Goal: Information Seeking & Learning: Learn about a topic

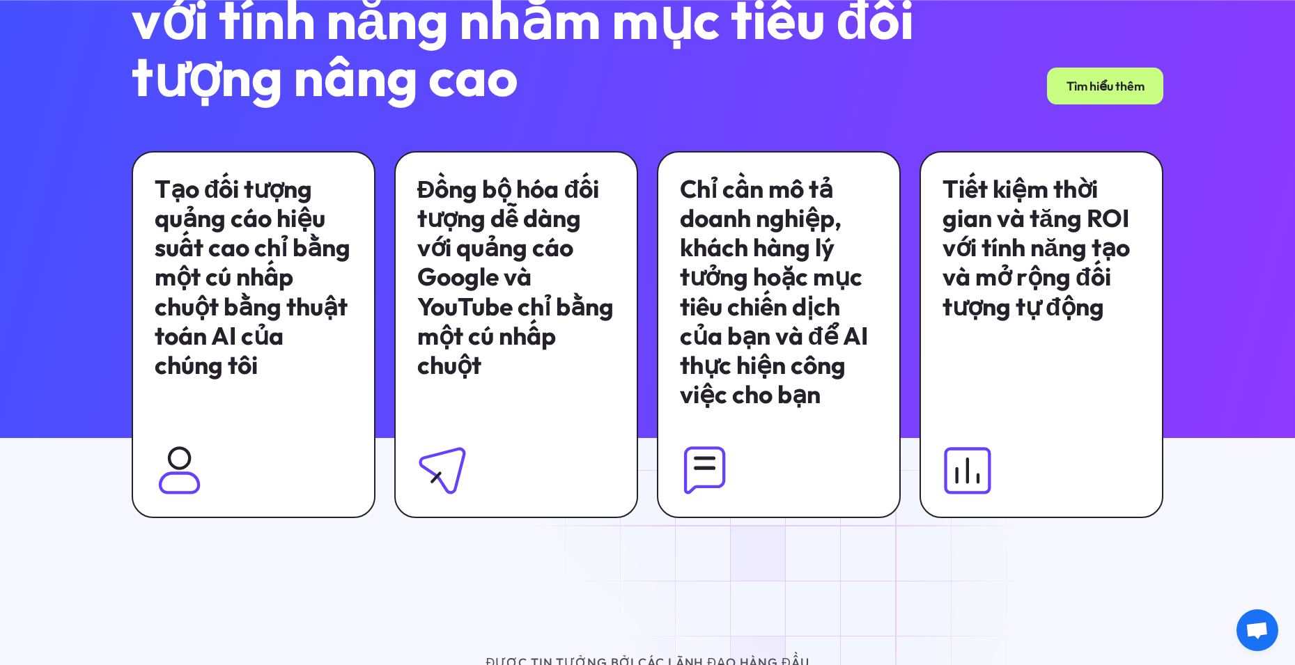
scroll to position [1096, 0]
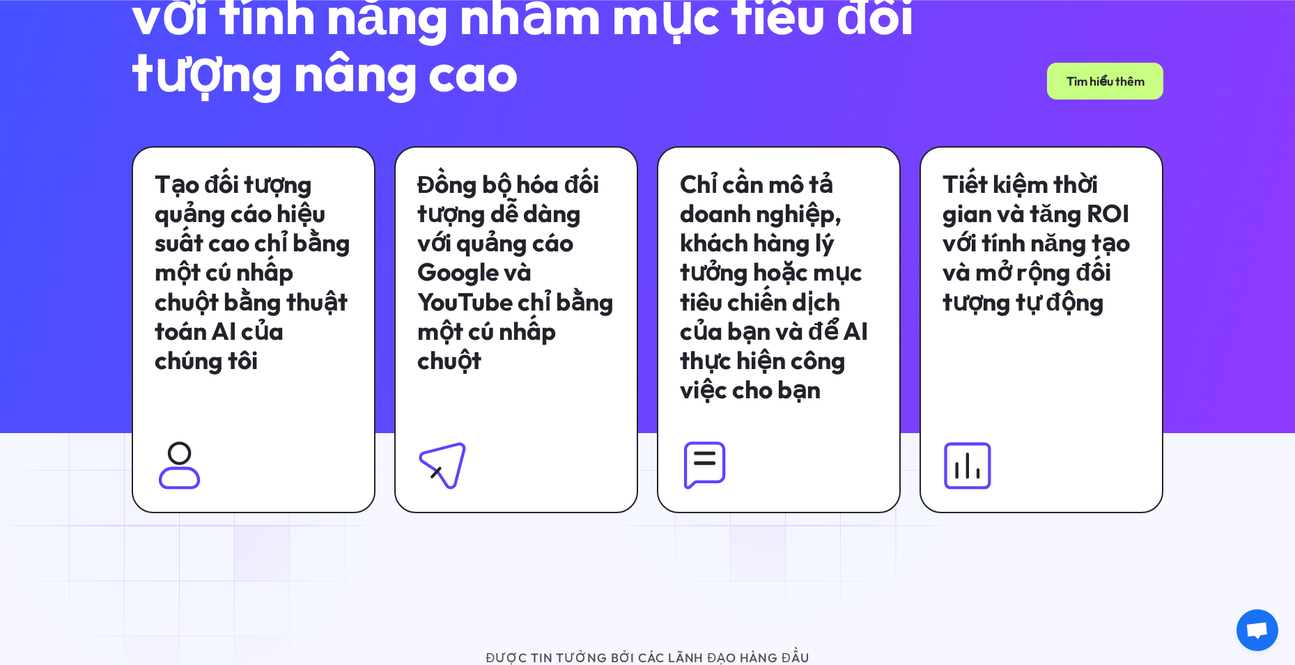
click at [183, 490] on img at bounding box center [179, 465] width 49 height 49
click at [185, 476] on img at bounding box center [179, 465] width 49 height 49
click at [168, 481] on img at bounding box center [179, 465] width 49 height 49
click at [175, 452] on img at bounding box center [179, 465] width 49 height 49
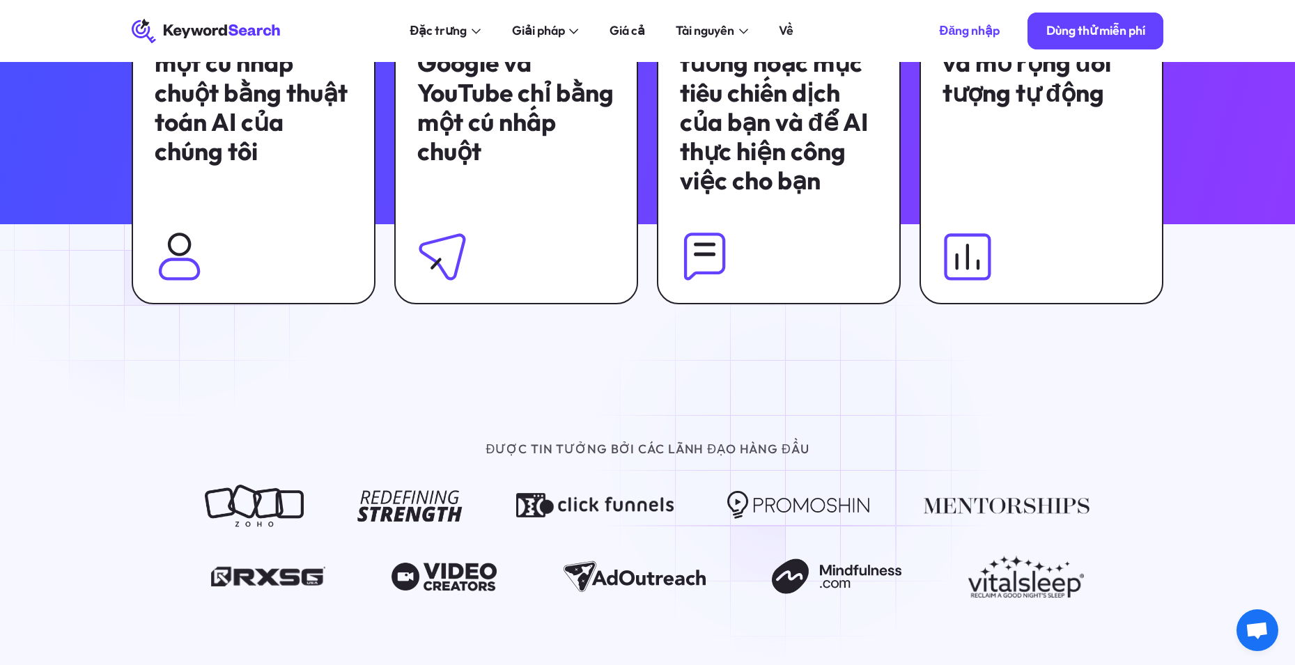
click at [170, 216] on div "Tạo đối tượng quảng cáo hiệu suất cao chỉ bằng một cú nhấp chuột bằng thuật toá…" at bounding box center [254, 120] width 244 height 367
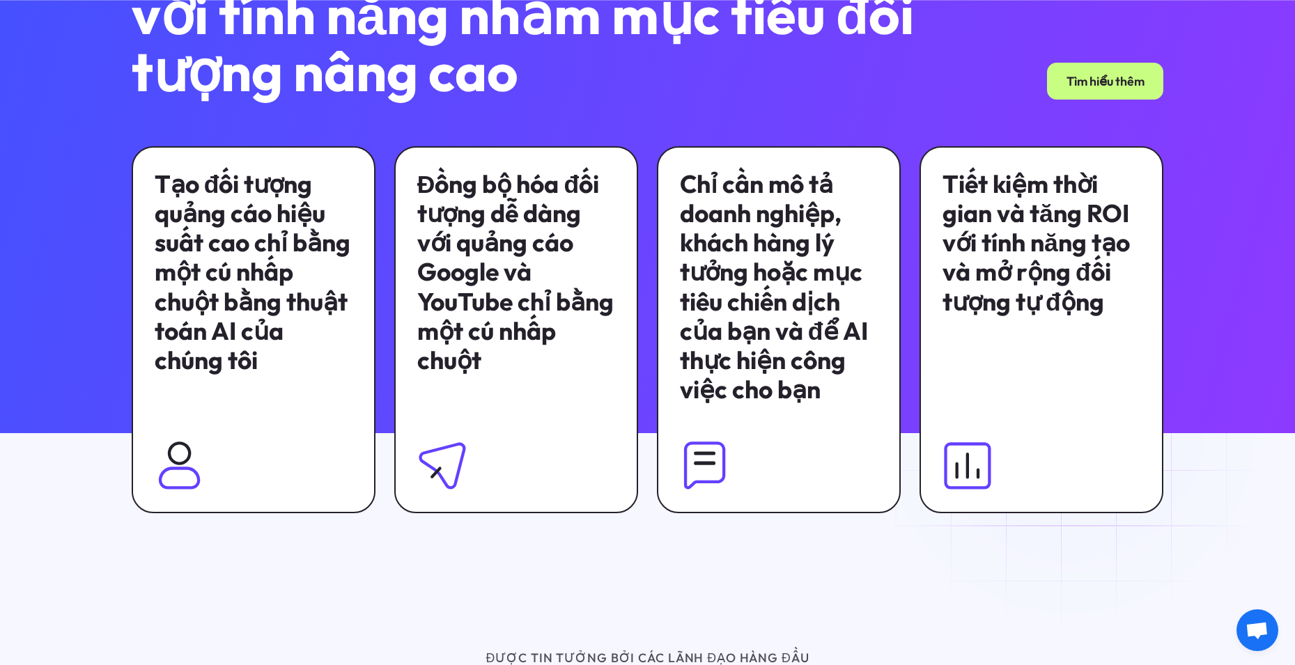
click at [254, 211] on font "Tạo đối tượng quảng cáo hiệu suất cao chỉ bằng một cú nhấp chuột bằng thuật toá…" at bounding box center [253, 272] width 196 height 207
click at [248, 238] on font "Tạo đối tượng quảng cáo hiệu suất cao chỉ bằng một cú nhấp chuột bằng thuật toá…" at bounding box center [253, 272] width 196 height 207
click at [1106, 85] on font "Tìm hiểu thêm" at bounding box center [1106, 81] width 78 height 16
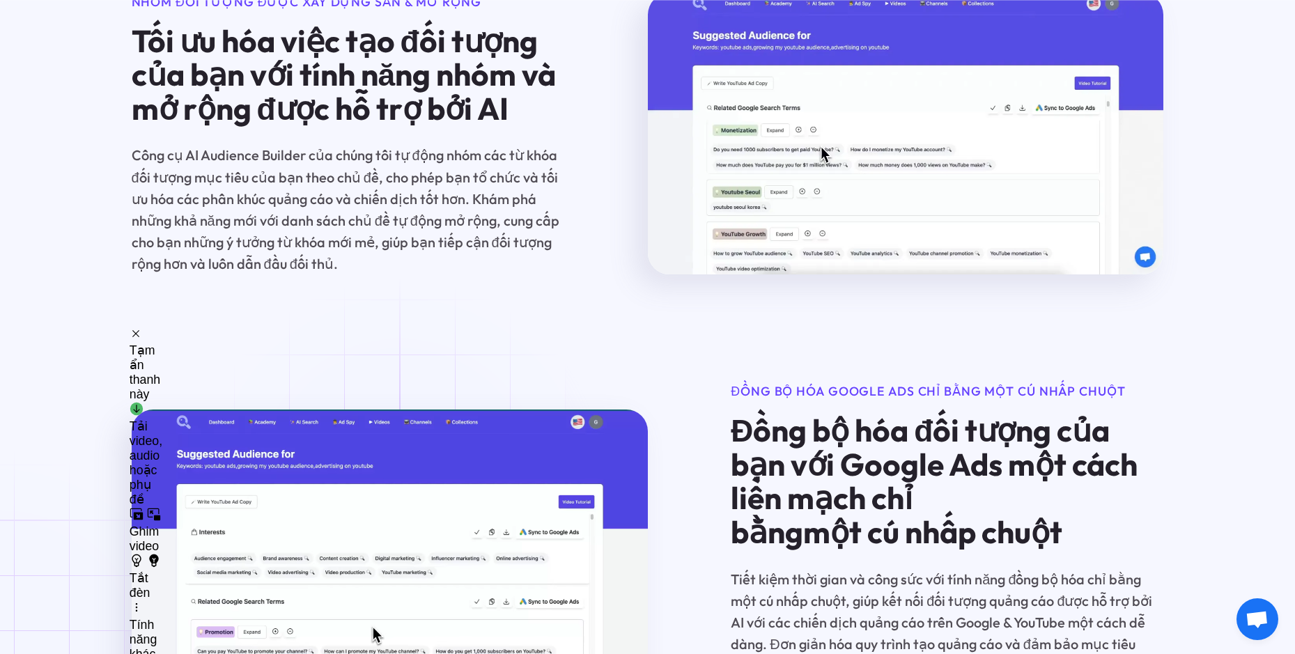
scroll to position [2229, 0]
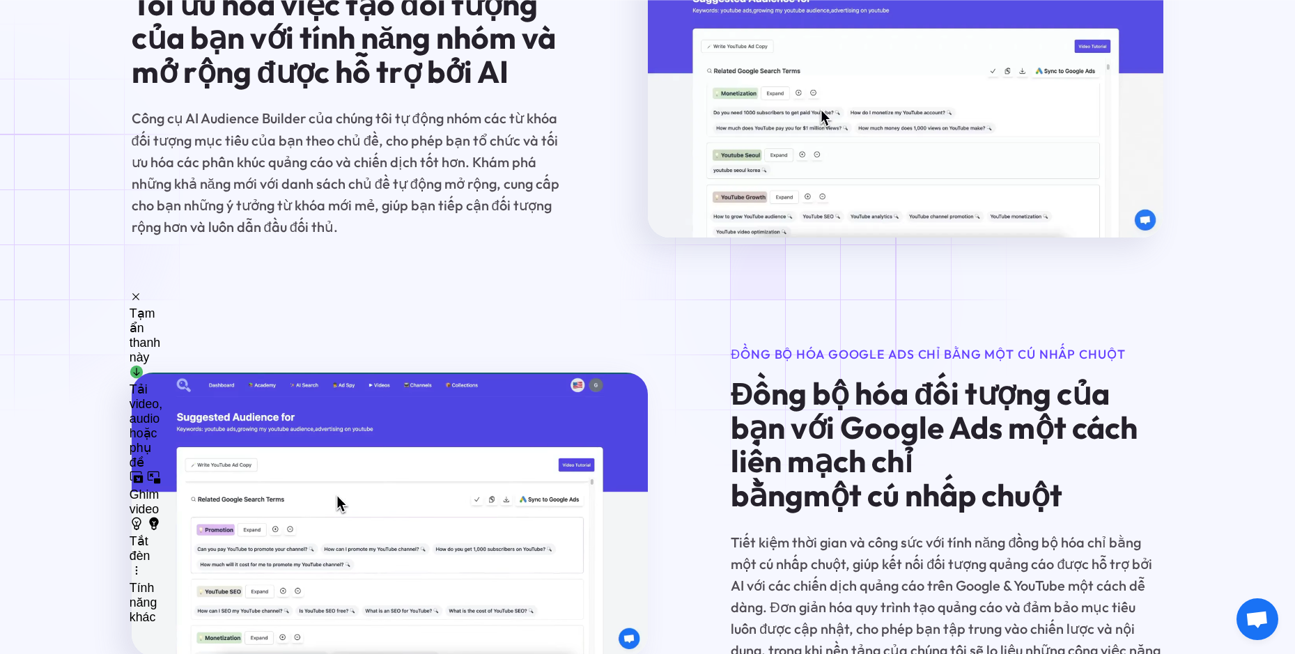
click at [827, 346] on font "Đồng bộ hóa Google Ads chỉ bằng một cú nhấp chuột" at bounding box center [928, 354] width 394 height 16
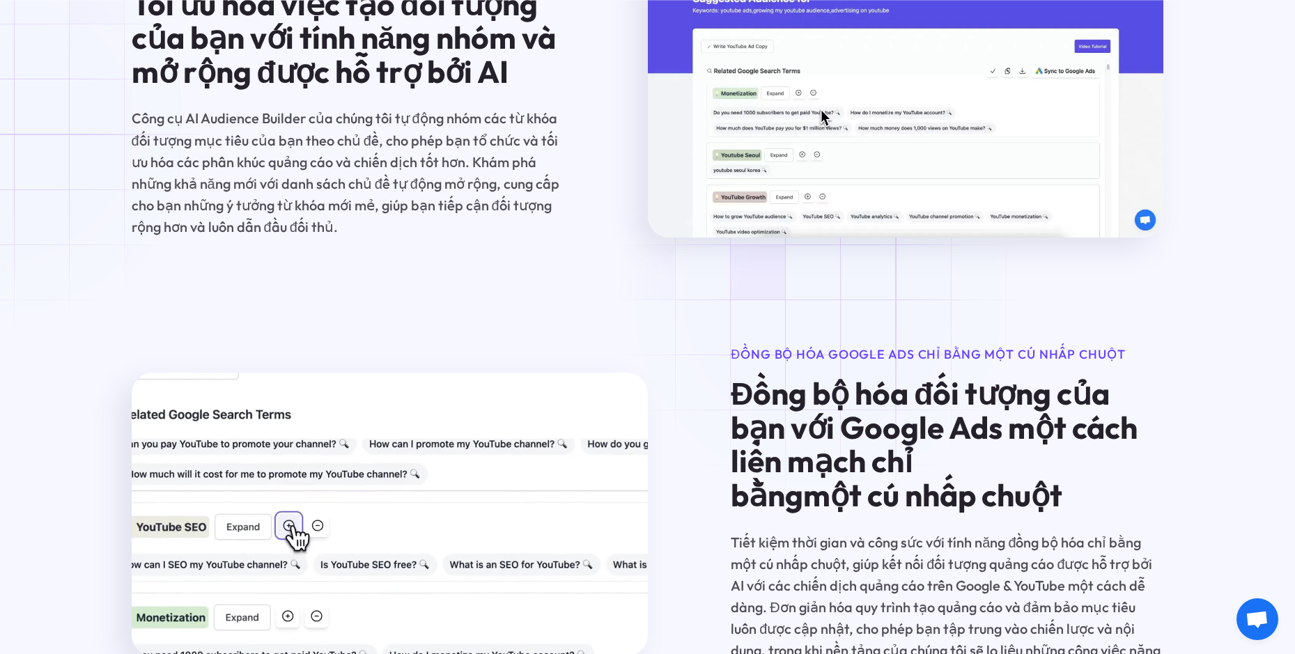
click at [824, 346] on font "Đồng bộ hóa Google Ads chỉ bằng một cú nhấp chuột" at bounding box center [928, 354] width 394 height 16
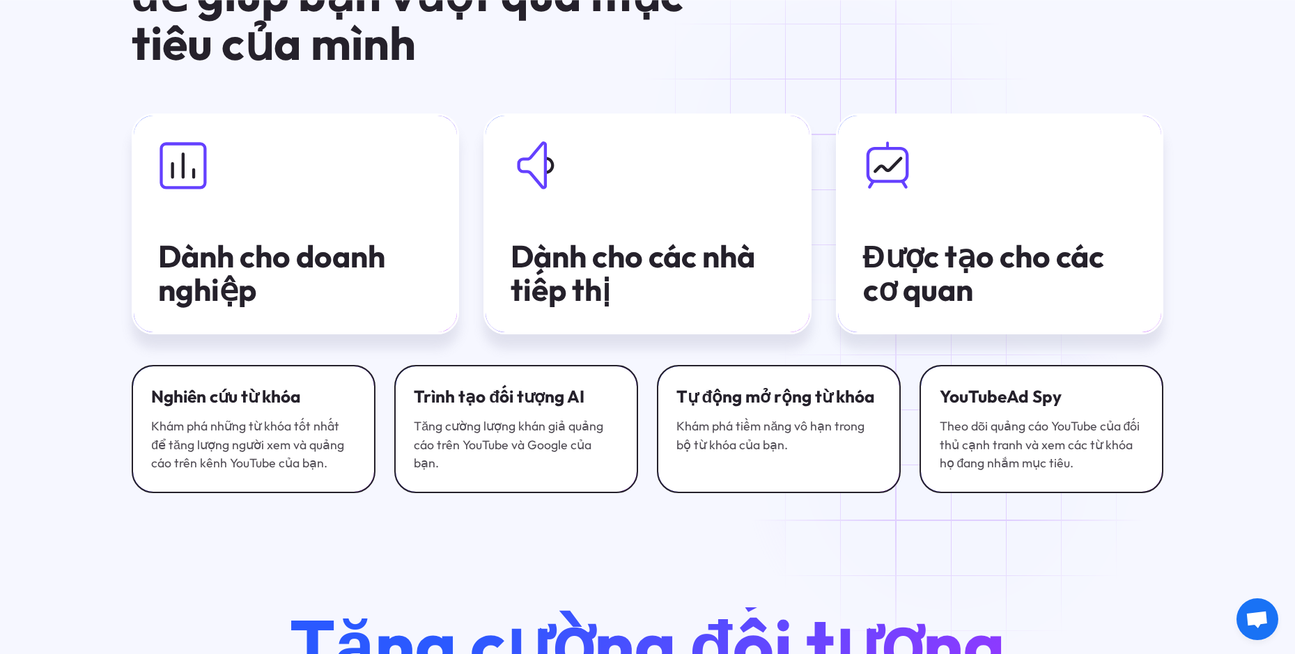
scroll to position [4947, 0]
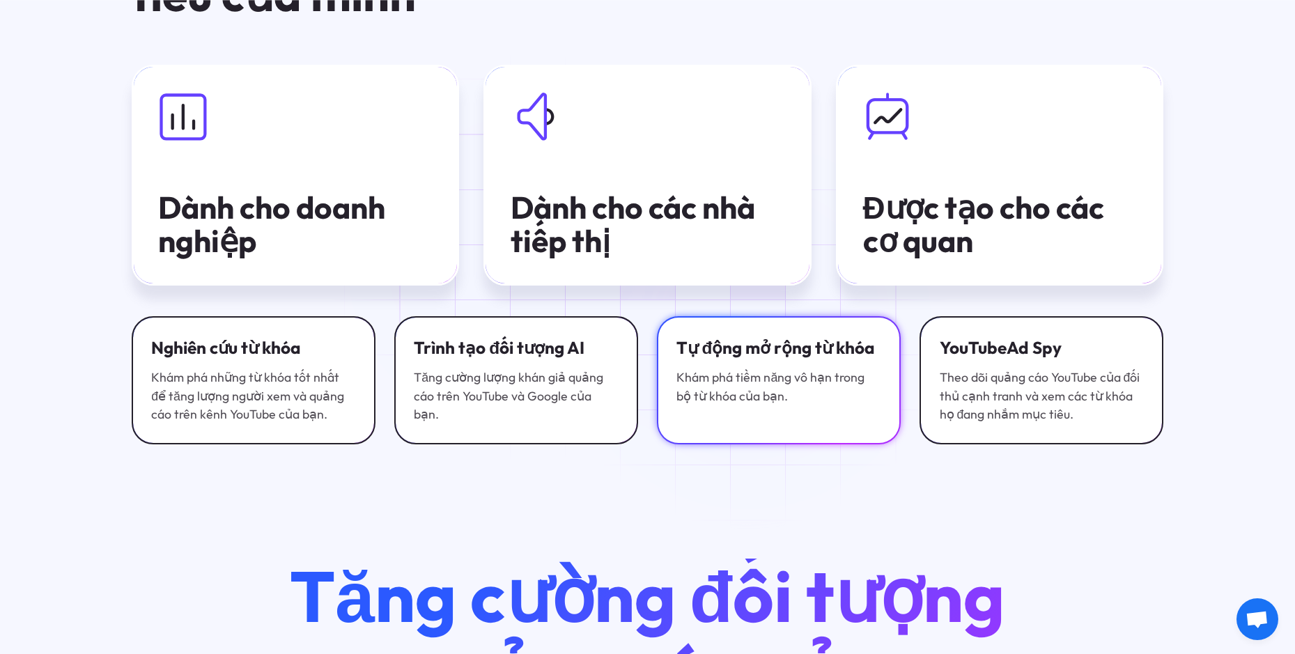
click at [754, 369] on font "Khám phá tiềm năng vô hạn trong bộ từ khóa của bạn." at bounding box center [771, 386] width 188 height 35
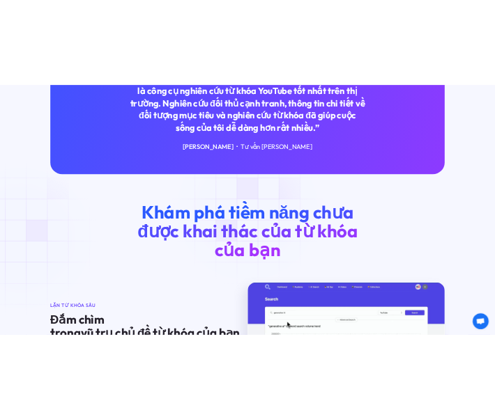
scroll to position [836, 0]
